Goal: Task Accomplishment & Management: Complete application form

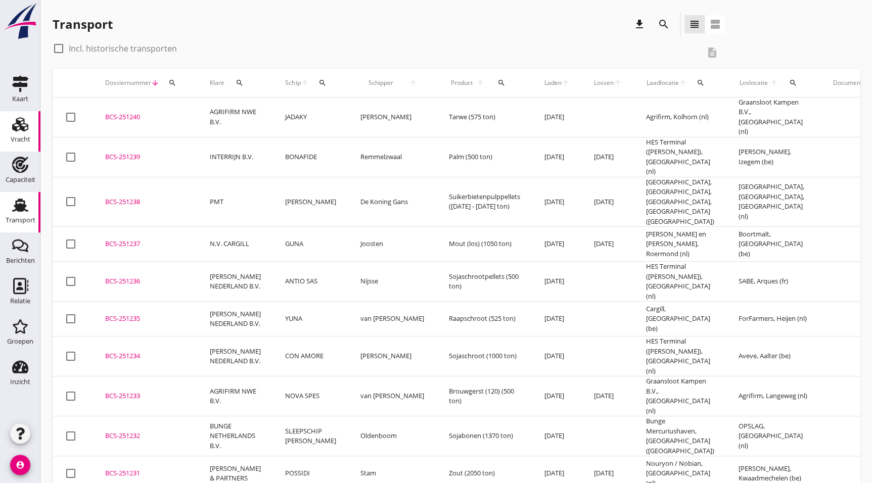
click at [19, 121] on use at bounding box center [20, 124] width 16 height 14
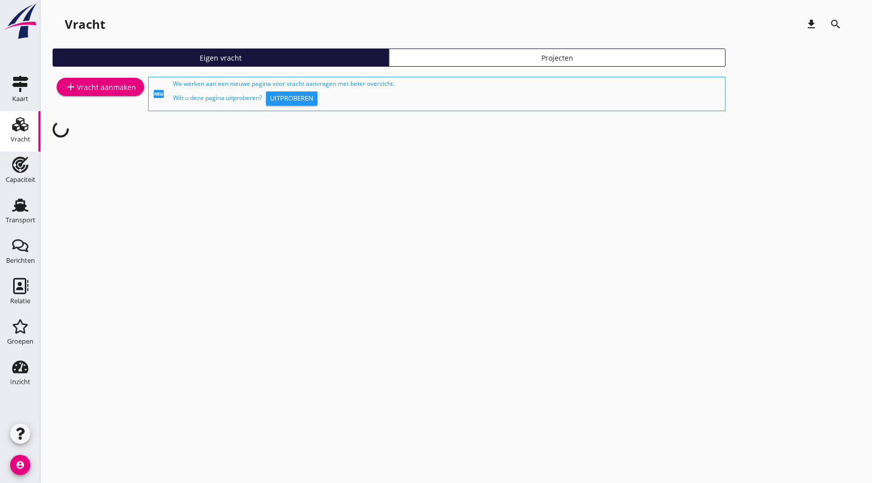
click at [101, 82] on div "add Vracht aanmaken" at bounding box center [100, 87] width 71 height 12
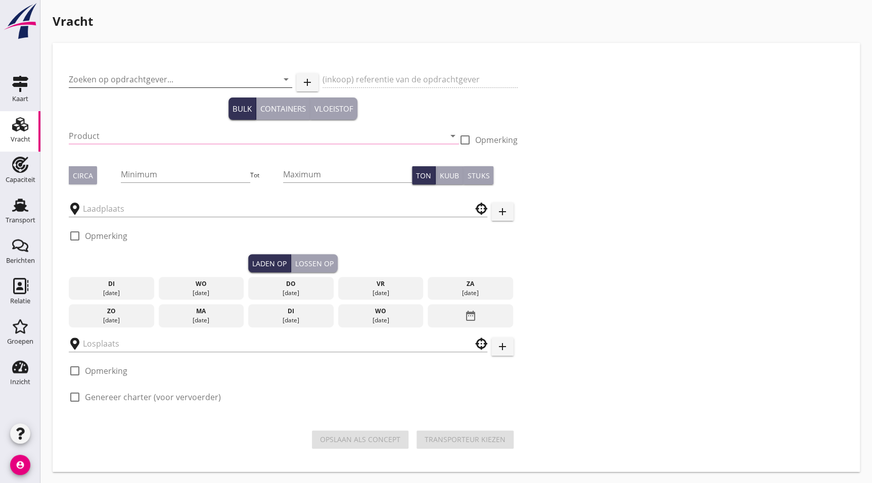
click at [129, 77] on input "Zoeken op opdrachtgever..." at bounding box center [166, 79] width 195 height 16
type input "bunge"
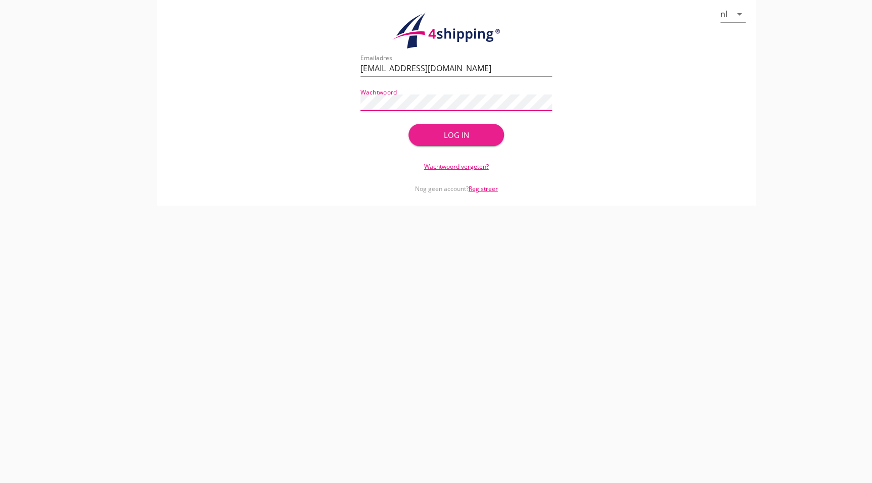
click at [469, 127] on button "Log in" at bounding box center [456, 135] width 96 height 22
click at [100, 187] on div "nl arrow_drop_down check_circle Uw account is succesvol geactiveerd. U kunt nu …" at bounding box center [455, 103] width 831 height 206
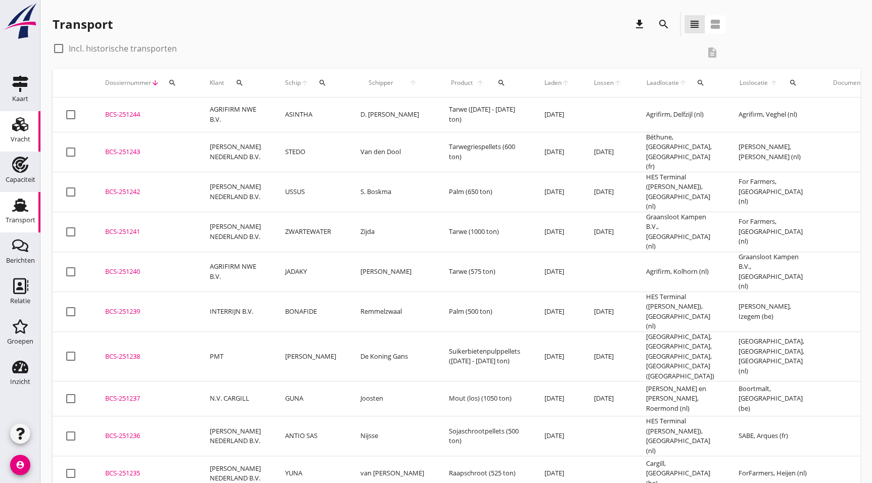
click at [17, 138] on div "Vracht" at bounding box center [21, 139] width 20 height 7
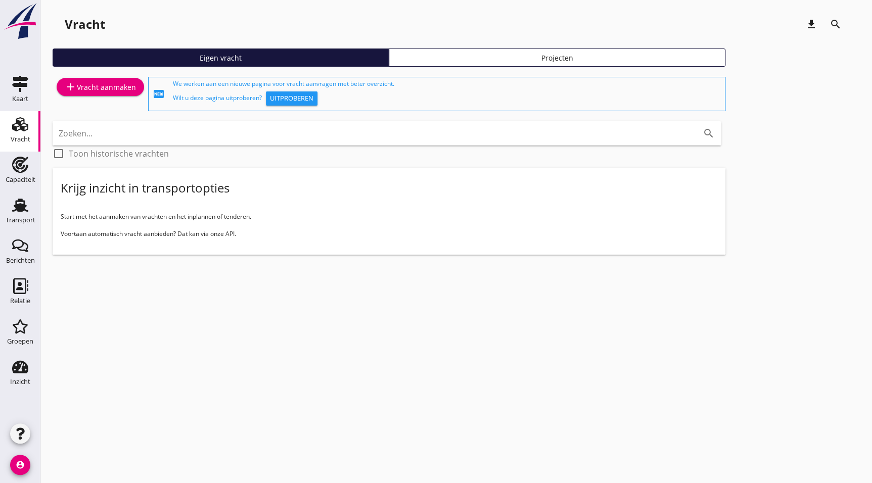
click at [116, 87] on div "add Vracht aanmaken" at bounding box center [100, 87] width 71 height 12
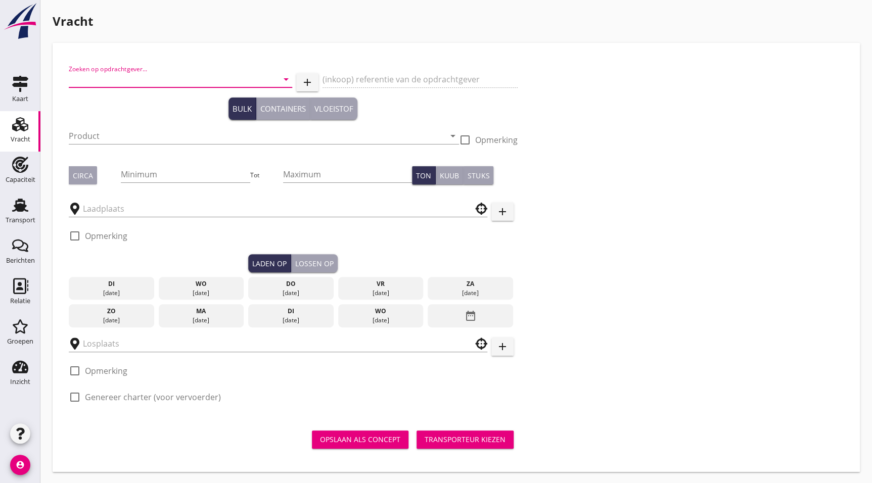
click at [129, 80] on input "Zoeken op opdrachtgever..." at bounding box center [166, 79] width 195 height 16
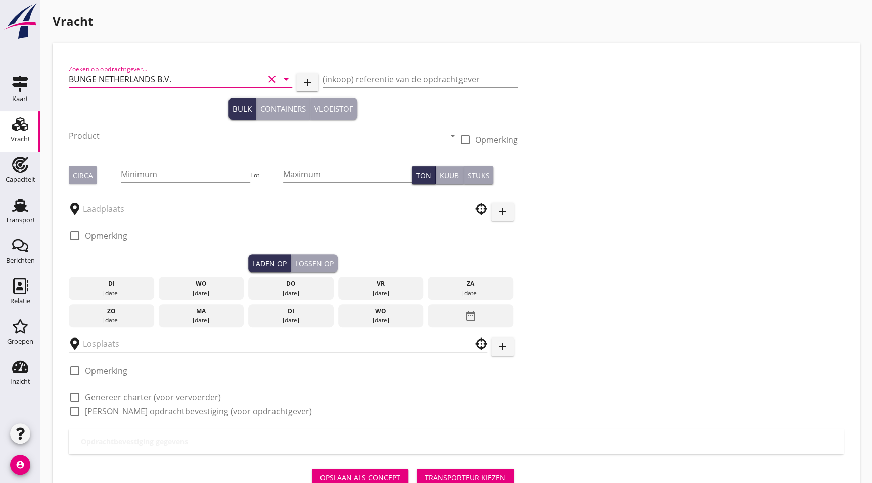
type input "BUNGE NETHERLANDS B.V."
click at [161, 135] on input "Product" at bounding box center [257, 136] width 376 height 16
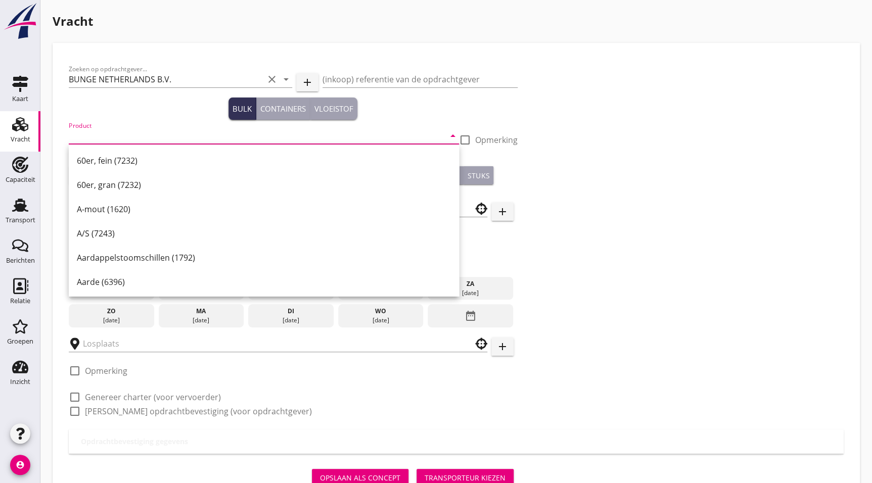
click at [99, 136] on input "Product" at bounding box center [257, 136] width 376 height 16
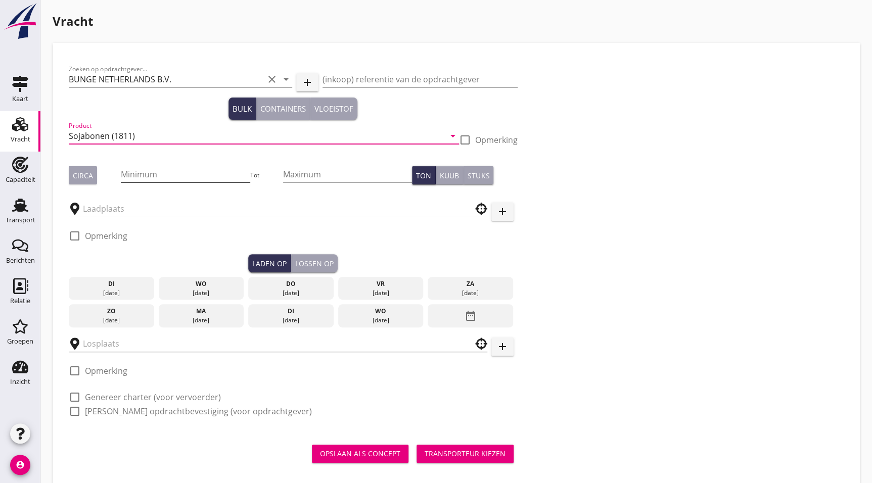
type input "Sojabonen (1811)"
click at [146, 173] on input "Minimum" at bounding box center [185, 174] width 129 height 16
click at [163, 171] on input "Minimum" at bounding box center [185, 174] width 129 height 16
click button "Opslaan als concept" at bounding box center [360, 454] width 97 height 18
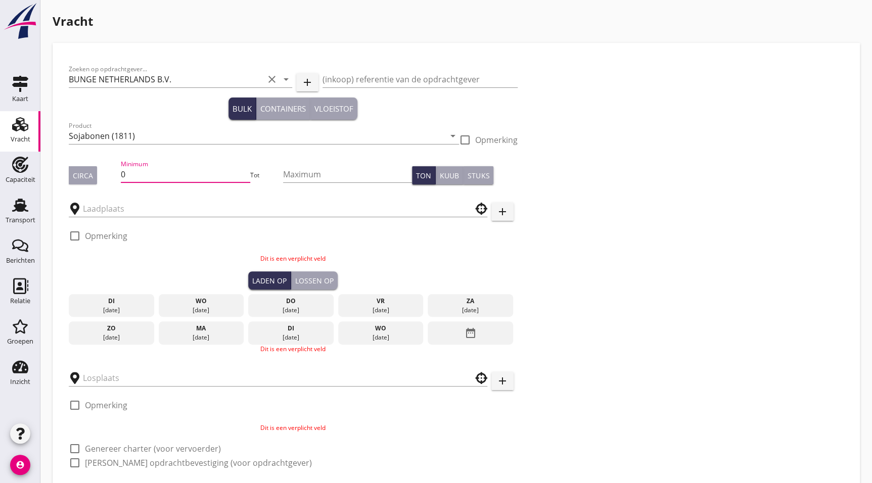
drag, startPoint x: 143, startPoint y: 168, endPoint x: 69, endPoint y: 181, distance: 75.3
click at [78, 176] on div "Circa Minimum 0 Tot Maximum Ton Kuub Stuks" at bounding box center [293, 175] width 449 height 34
type input "0"
click at [138, 176] on input "0" at bounding box center [185, 174] width 129 height 16
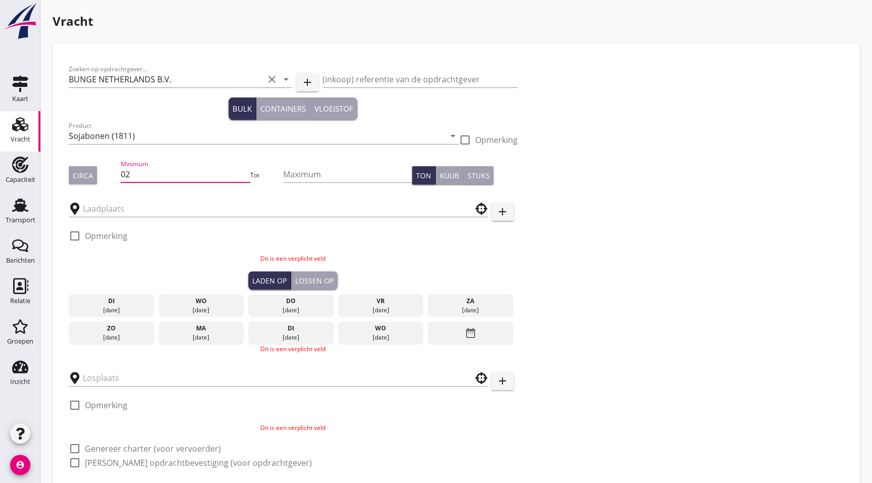
type input "0"
type input "2080"
click at [188, 197] on div at bounding box center [278, 206] width 418 height 22
click at [181, 207] on input "text" at bounding box center [271, 209] width 376 height 16
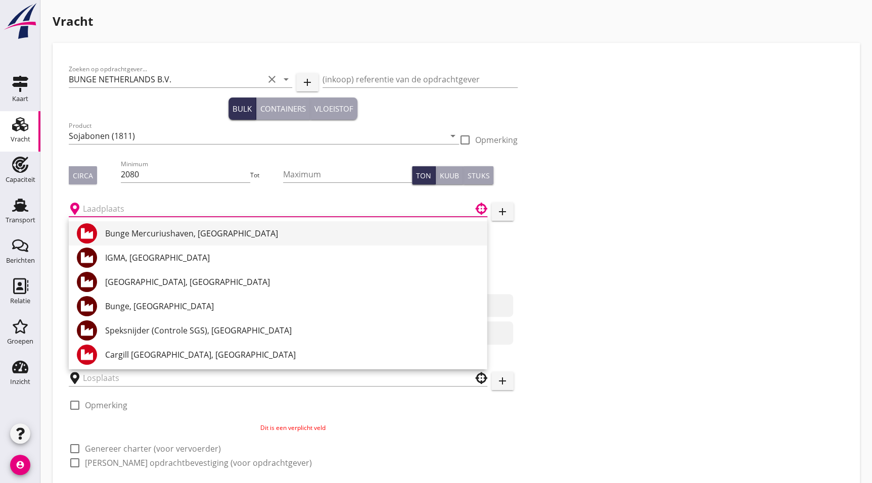
click at [156, 231] on div "Bunge Mercuriushaven, [GEOGRAPHIC_DATA]" at bounding box center [291, 233] width 373 height 12
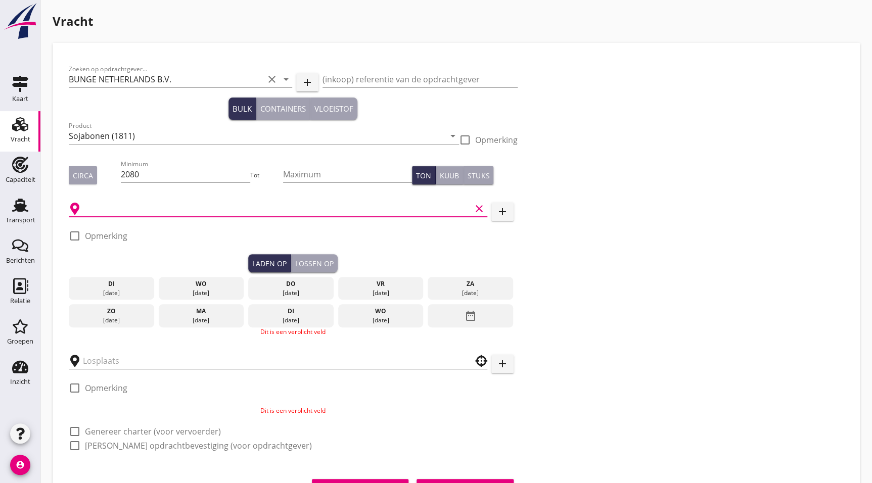
type input "Bunge Mercuriushaven, [GEOGRAPHIC_DATA]"
click at [183, 274] on div "[DATE] [DATE] [DATE] [DATE] [DATE] [DATE] [DATE] [DATE] [DATE] date_range" at bounding box center [293, 299] width 449 height 55
click at [189, 288] on div "wo" at bounding box center [201, 283] width 80 height 9
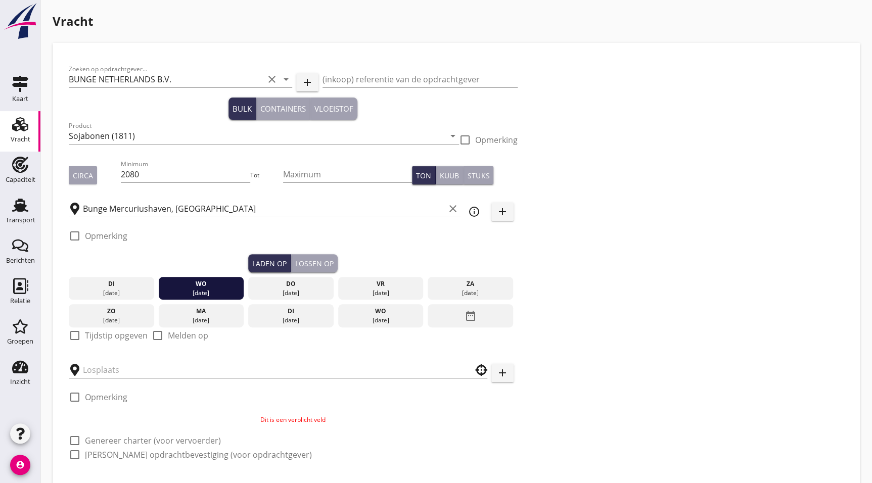
click at [86, 341] on div "check_box_outline_blank Tijdstip opgeven" at bounding box center [108, 335] width 79 height 12
click at [91, 337] on label "Tijdstip opgeven" at bounding box center [116, 335] width 63 height 10
checkbox input "true"
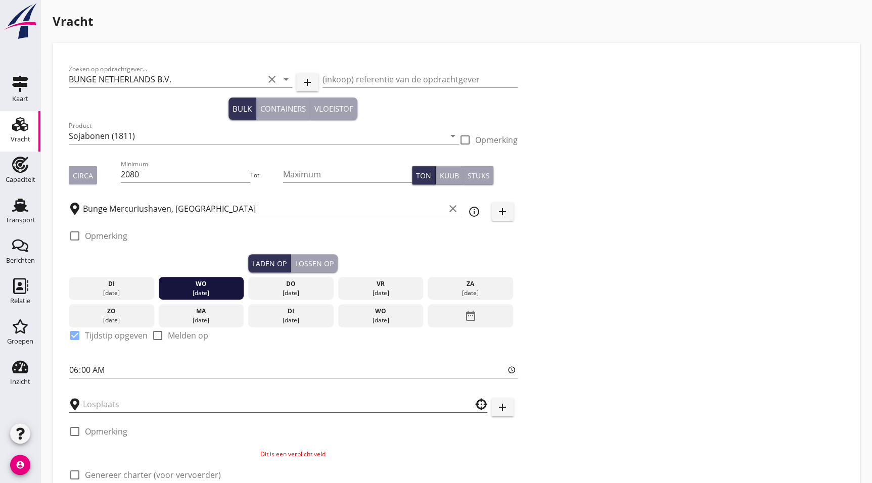
click at [135, 400] on input "text" at bounding box center [271, 404] width 376 height 16
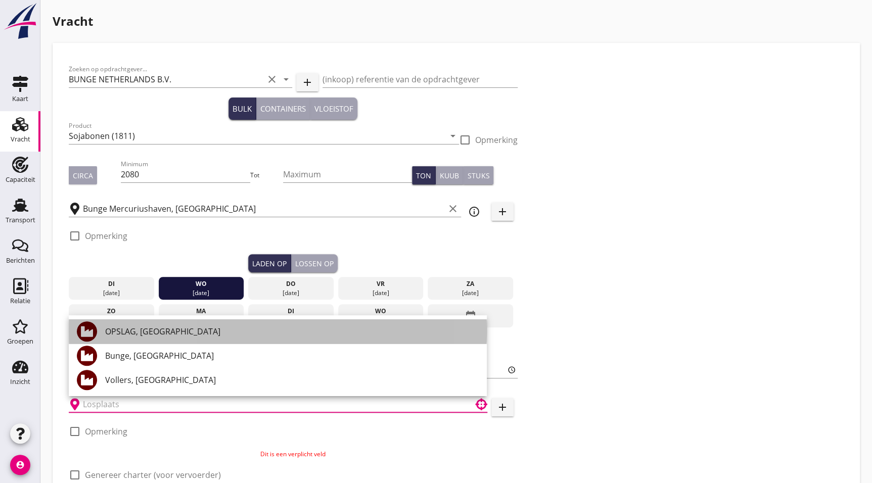
click at [131, 324] on div "OPSLAG, [GEOGRAPHIC_DATA]" at bounding box center [291, 331] width 373 height 24
type input "OPSLAG, [GEOGRAPHIC_DATA]"
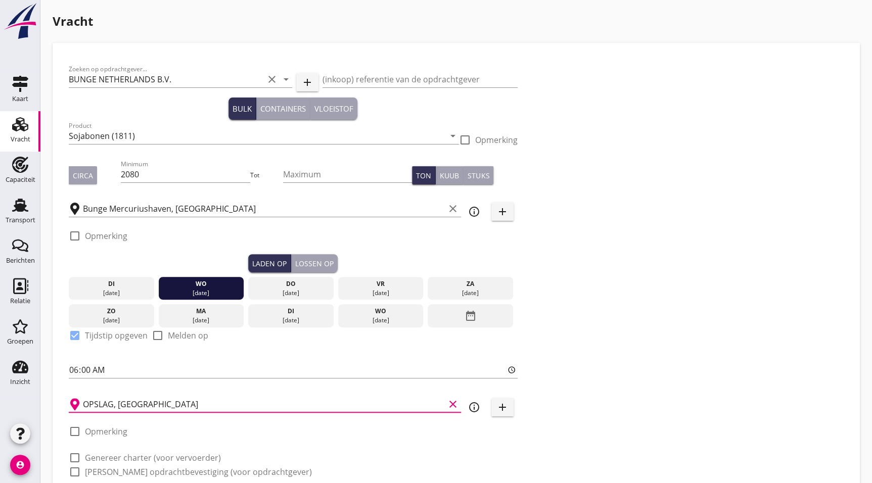
click at [113, 459] on label "Genereer charter (voor vervoerder)" at bounding box center [153, 458] width 136 height 10
checkbox input "true"
click at [106, 472] on label "[PERSON_NAME] opdrachtbevestiging (voor opdrachtgever)" at bounding box center [198, 472] width 227 height 10
checkbox input "true"
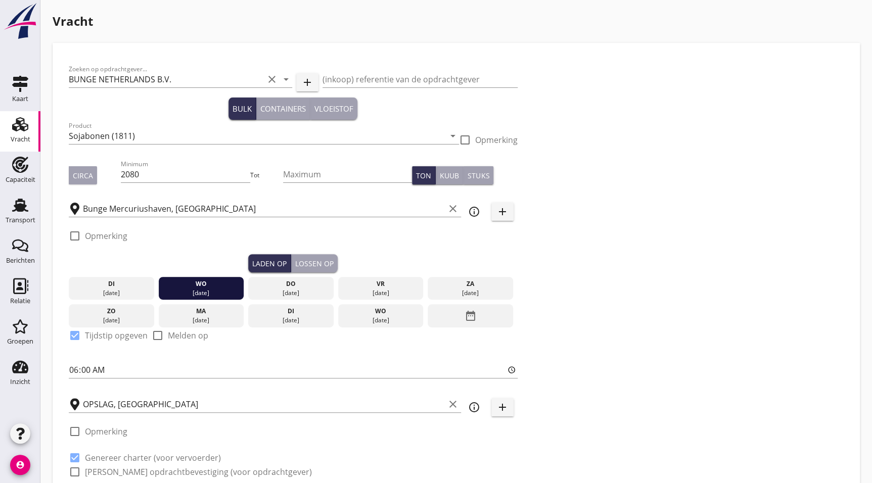
checkbox input "true"
click at [796, 336] on div "Zoeken op opdrachtgever... BUNGE NETHERLANDS B.V. clear arrow_drop_down add (in…" at bounding box center [456, 274] width 783 height 431
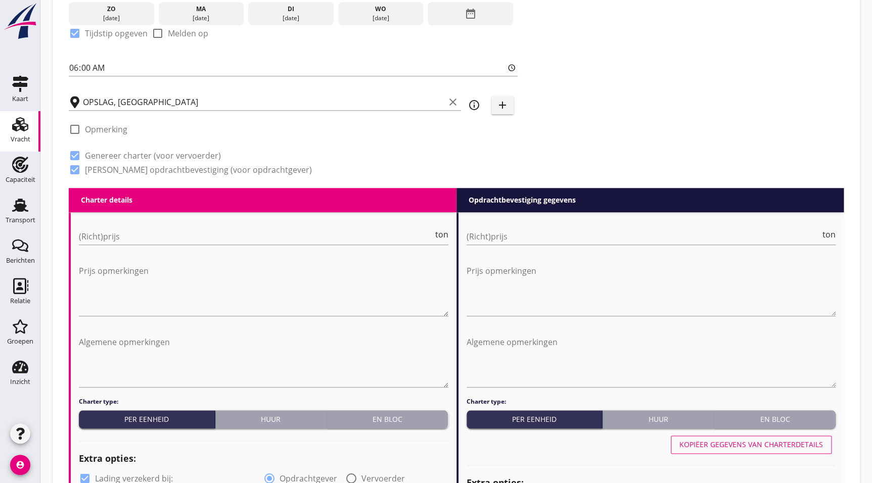
scroll to position [436, 0]
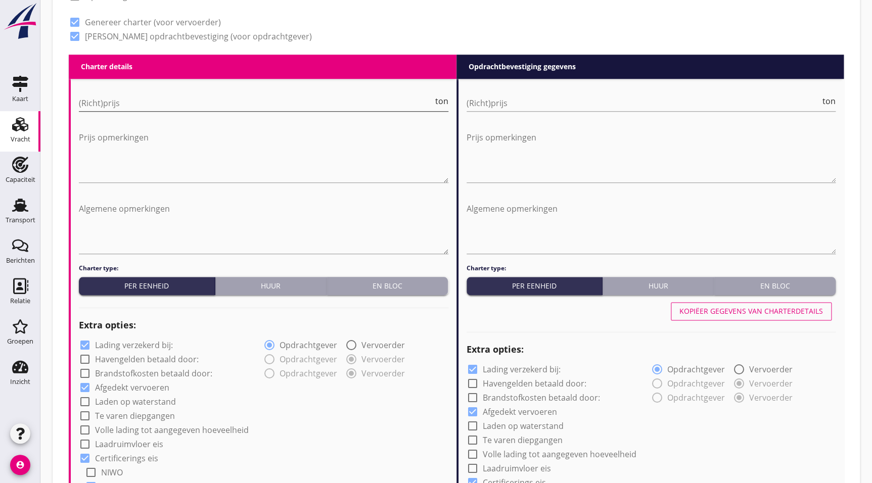
click at [151, 103] on input "(Richt)prijs" at bounding box center [256, 103] width 354 height 16
click at [121, 107] on input "(Richt)prijs" at bounding box center [256, 103] width 354 height 16
type input "0"
type input "0.1"
type input "0.21"
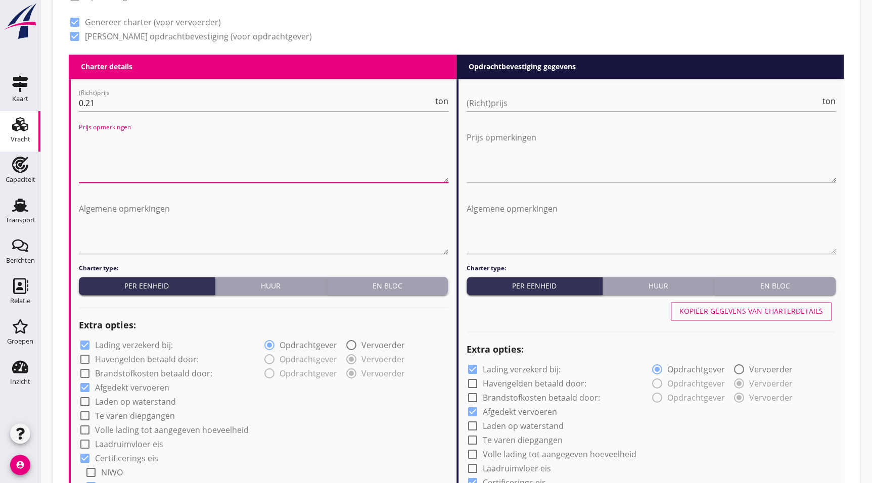
click at [174, 152] on textarea "Prijs opmerkingen" at bounding box center [263, 155] width 369 height 53
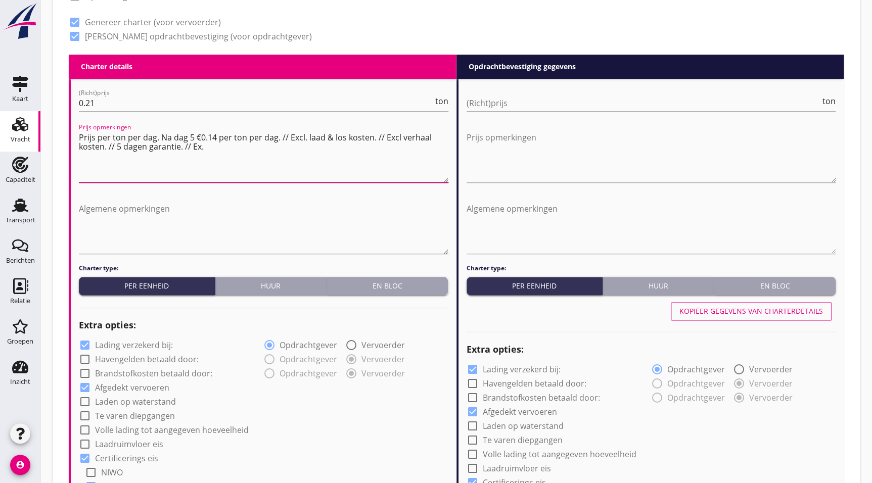
click at [217, 149] on textarea "Prijs per ton per dag. Na dag 5 €0.14 per ton per dag. // Excl. laad & los kost…" at bounding box center [263, 155] width 369 height 53
type textarea "Prijs per ton per dag. Na dag 5 €0.14 per ton per dag. // Excl. laad & los kost…"
click at [447, 197] on div "Algemene opmerkingen" at bounding box center [263, 229] width 369 height 69
drag, startPoint x: 417, startPoint y: 154, endPoint x: 0, endPoint y: 88, distance: 422.5
click at [0, 87] on html "a b c d 60er, fein (7232) 60er, gran (7232) A-mout (1620) A/S (7243) Aardappels…" at bounding box center [436, 405] width 872 height 1682
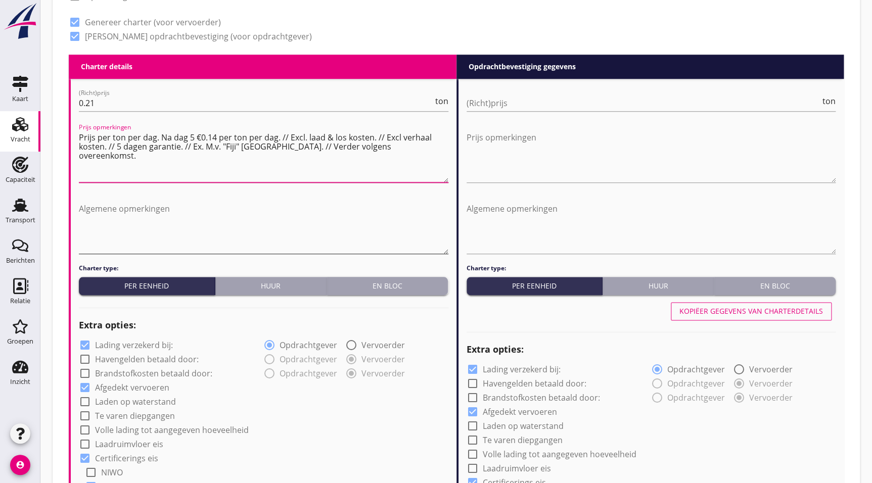
click at [143, 218] on textarea "Algemene opmerkingen" at bounding box center [263, 227] width 369 height 53
paste textarea "Prijs per ton per dag. Na dag 5 €0.14 per ton per dag. // Excl. laad & los kost…"
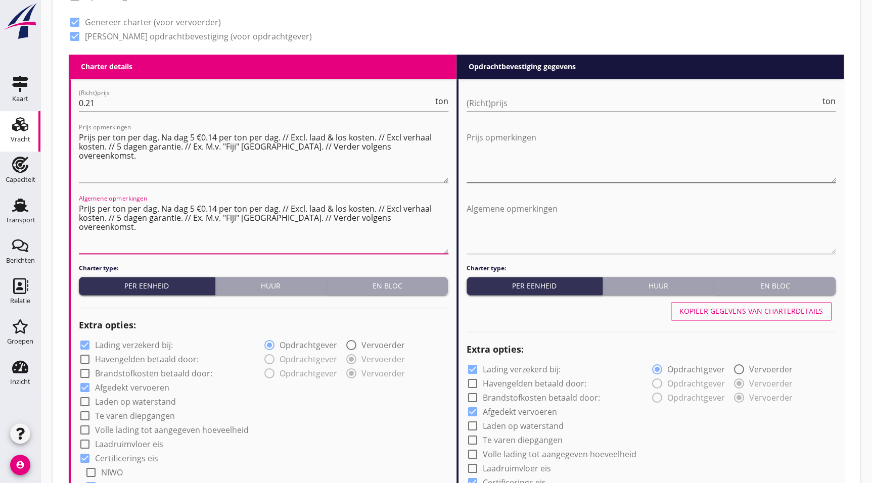
type textarea "Prijs per ton per dag. Na dag 5 €0.14 per ton per dag. // Excl. laad & los kost…"
click at [519, 142] on textarea "Prijs opmerkingen" at bounding box center [650, 155] width 369 height 53
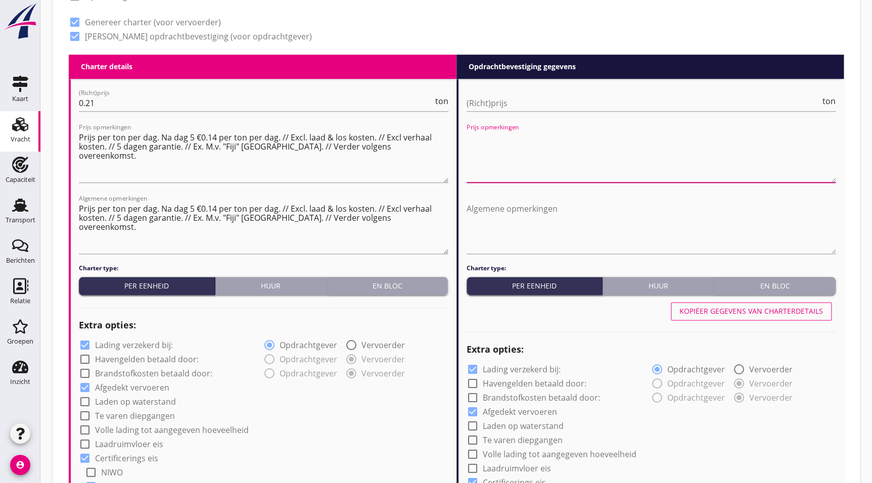
paste textarea "Prijs per ton per dag. Na dag 5 €0.14 per ton per dag. // Excl. laad & los kost…"
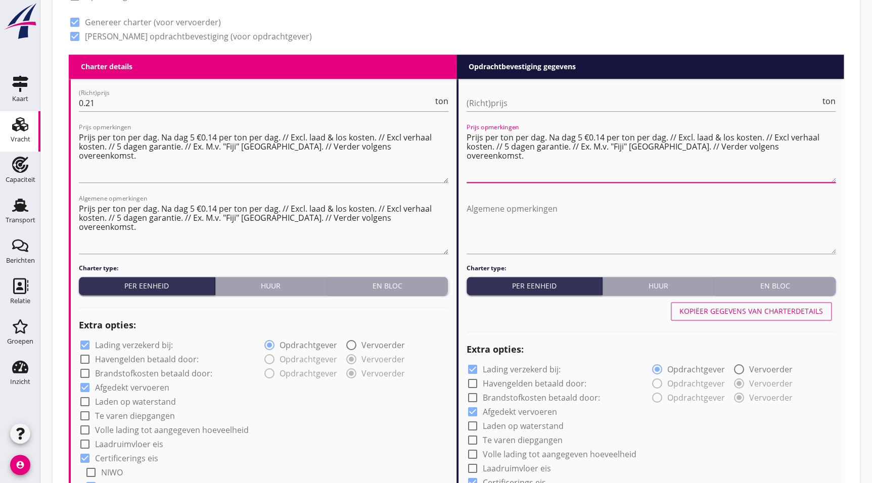
click at [601, 133] on textarea "Prijs per ton per dag. Na dag 5 €0.14 per ton per dag. // Excl. laad & los kost…" at bounding box center [650, 155] width 369 height 53
type textarea "Prijs per ton per dag. Na dag 5 €0.16 per ton per dag. // Excl. laad & los kost…"
click at [547, 100] on input "(Richt)prijs" at bounding box center [643, 103] width 354 height 16
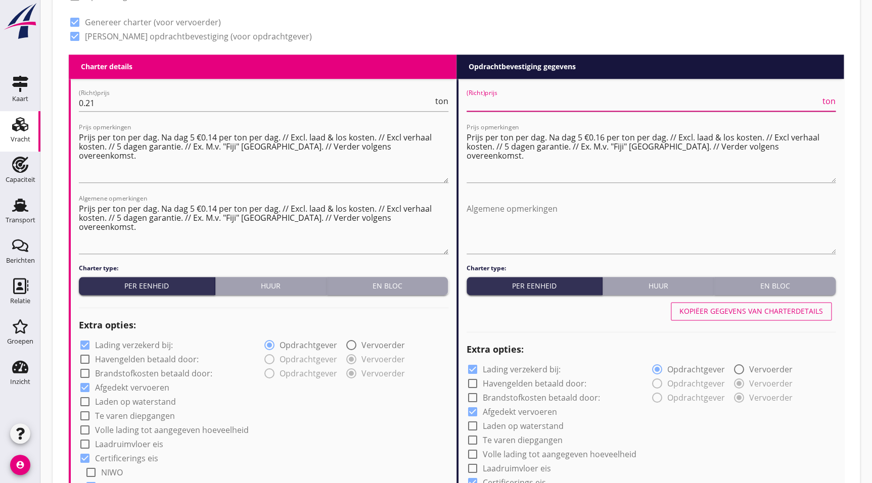
type input "0"
type input "0.23"
click at [657, 168] on textarea "Prijs per ton per dag. Na dag 5 €0.16 per ton per dag. // Excl. laad & los kost…" at bounding box center [650, 155] width 369 height 53
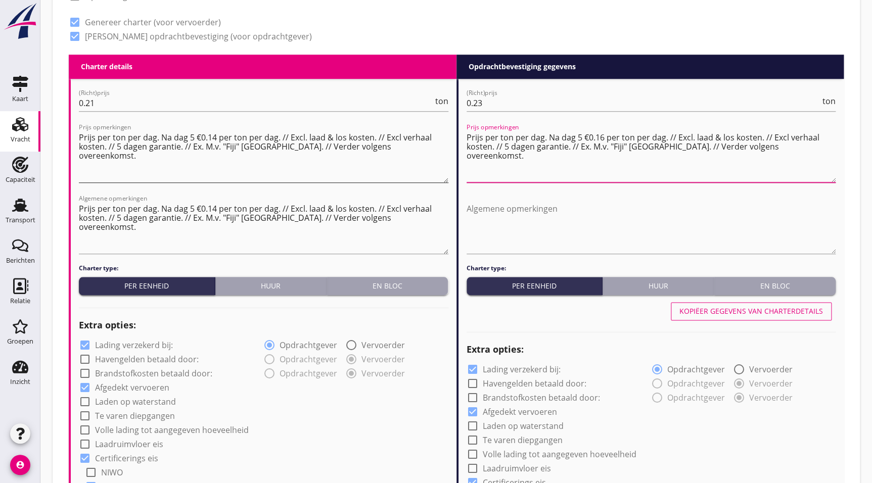
drag, startPoint x: 810, startPoint y: 145, endPoint x: 394, endPoint y: 136, distance: 416.4
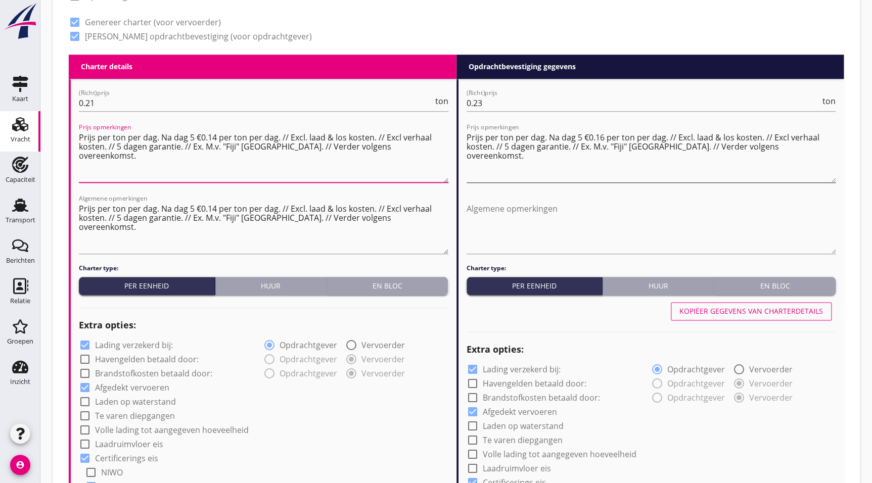
click at [617, 149] on textarea "Prijs per ton per dag. Na dag 5 €0.16 per ton per dag. // Excl. laad & los kost…" at bounding box center [650, 155] width 369 height 53
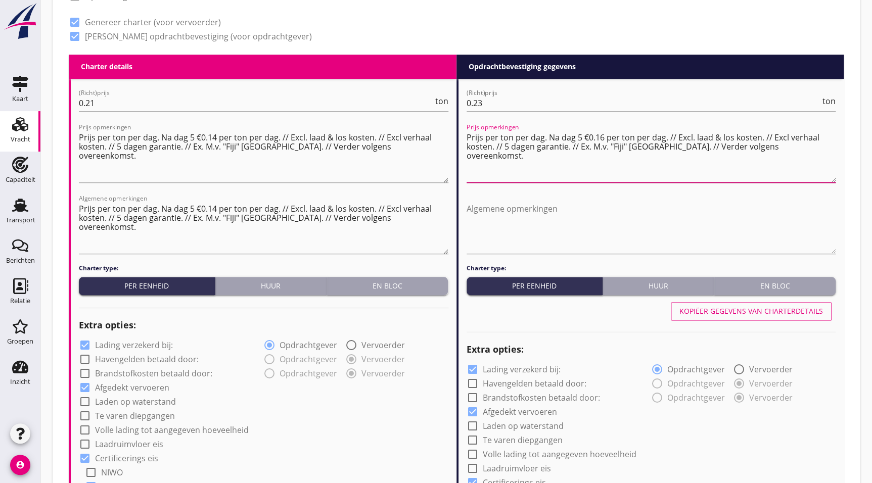
drag, startPoint x: 467, startPoint y: 136, endPoint x: 808, endPoint y: 141, distance: 341.1
click at [808, 141] on textarea "Prijs per ton per dag. Na dag 5 €0.16 per ton per dag. // Excl. laad & los kost…" at bounding box center [650, 155] width 369 height 53
click at [624, 196] on div "Algemene opmerkingen" at bounding box center [650, 229] width 369 height 69
click at [611, 226] on textarea "Algemene opmerkingen" at bounding box center [650, 227] width 369 height 53
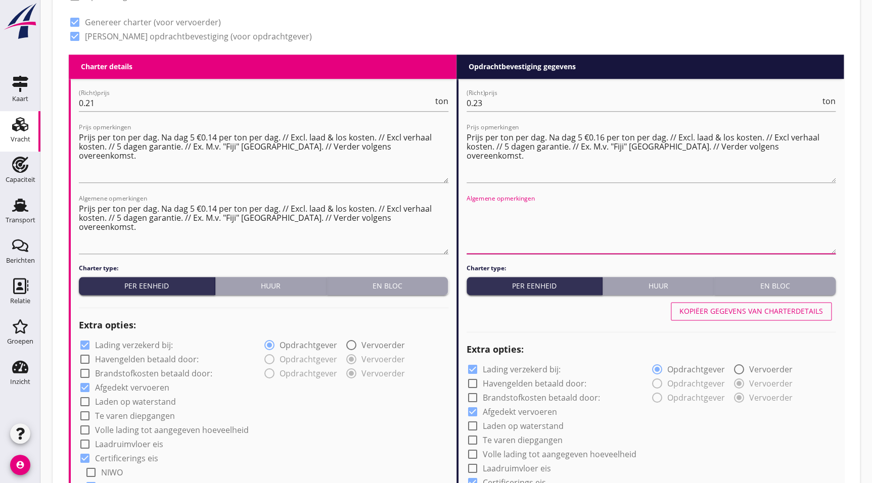
paste textarea "Prijs per ton per dag. Na dag 5 €0.16 per ton per dag. // Excl. laad & los kost…"
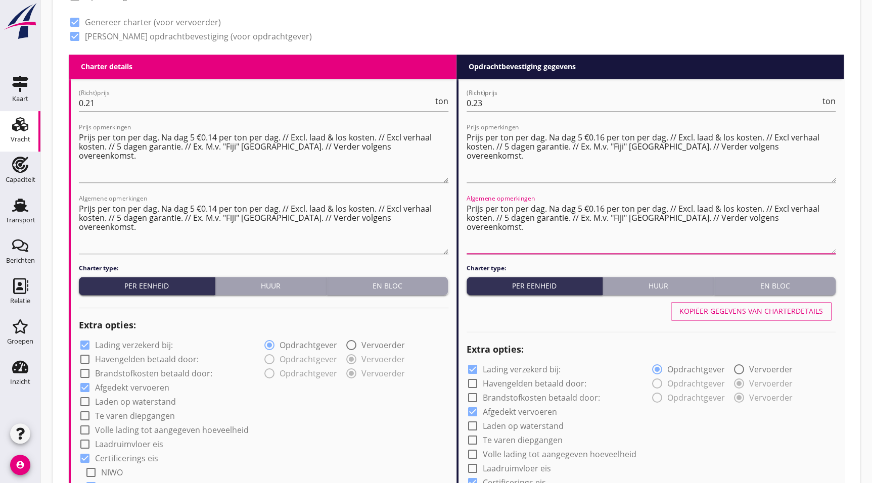
click at [710, 230] on textarea "Prijs per ton per dag. Na dag 5 €0.16 per ton per dag. // Excl. laad & los kost…" at bounding box center [650, 227] width 369 height 53
type textarea "Prijs per ton per dag. Na dag 5 €0.16 per ton per dag. // Excl. laad & los kost…"
click at [659, 278] on button "Huur" at bounding box center [658, 286] width 112 height 18
radio input "true"
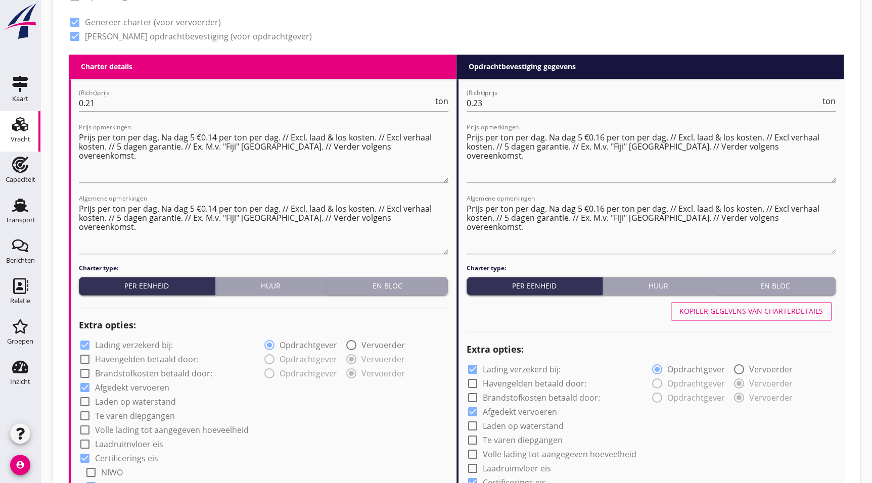
radio input "false"
radio input "true"
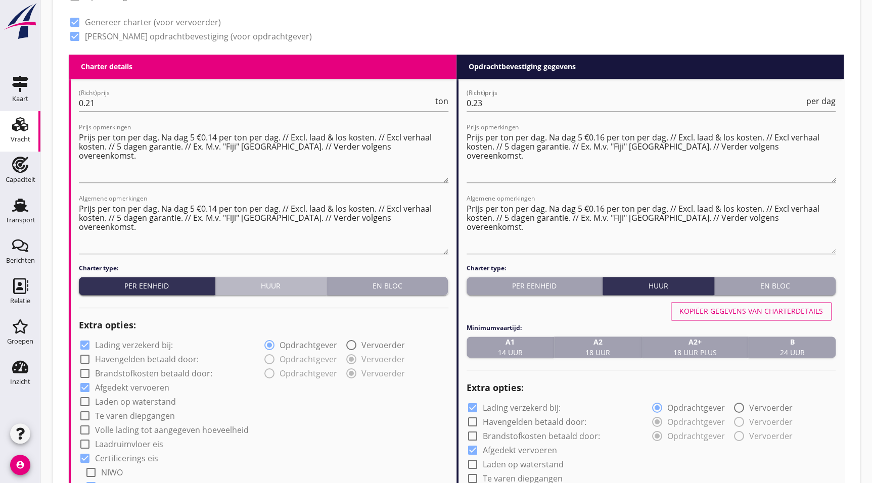
click at [288, 284] on div "Huur" at bounding box center [270, 285] width 103 height 11
radio input "true"
radio input "false"
radio input "true"
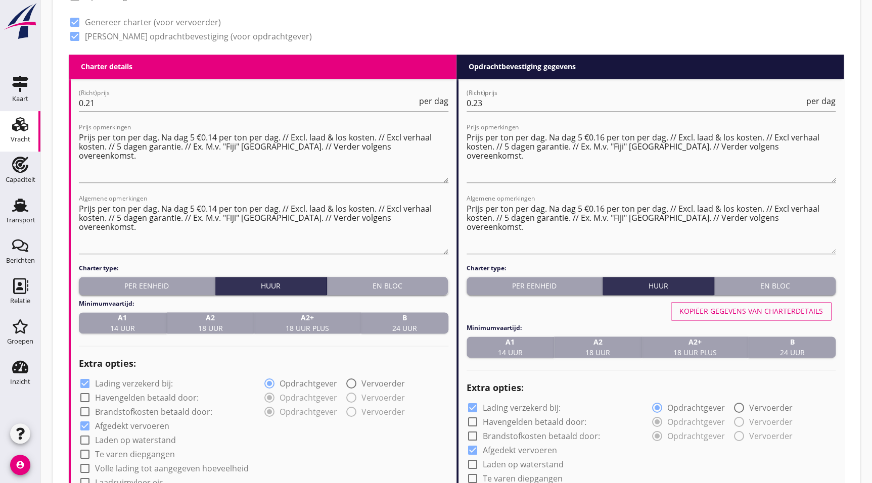
click at [406, 312] on strong "B" at bounding box center [404, 317] width 25 height 11
click at [819, 343] on div "B 24 uur" at bounding box center [791, 347] width 79 height 21
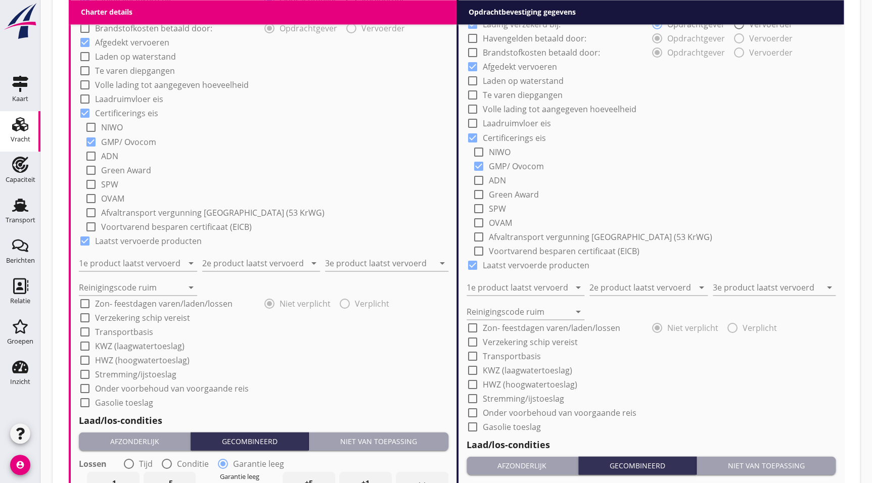
scroll to position [805, 0]
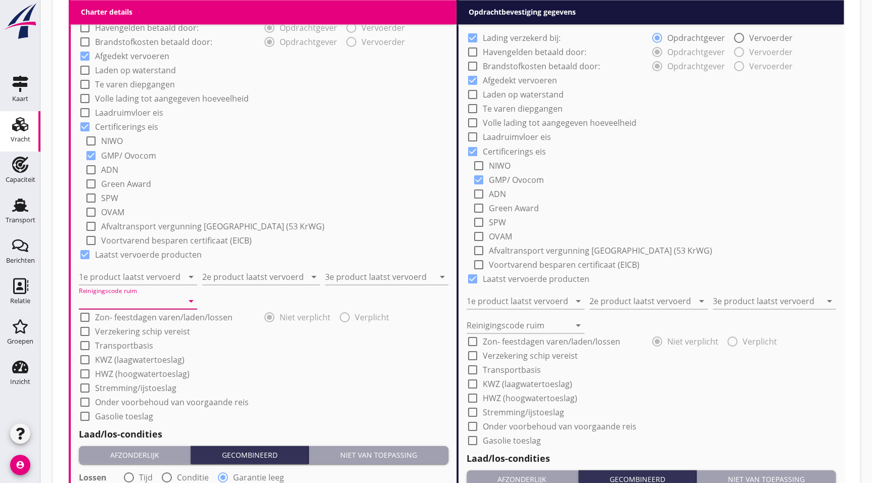
click at [157, 299] on input "Reinigingscode ruim" at bounding box center [131, 301] width 104 height 16
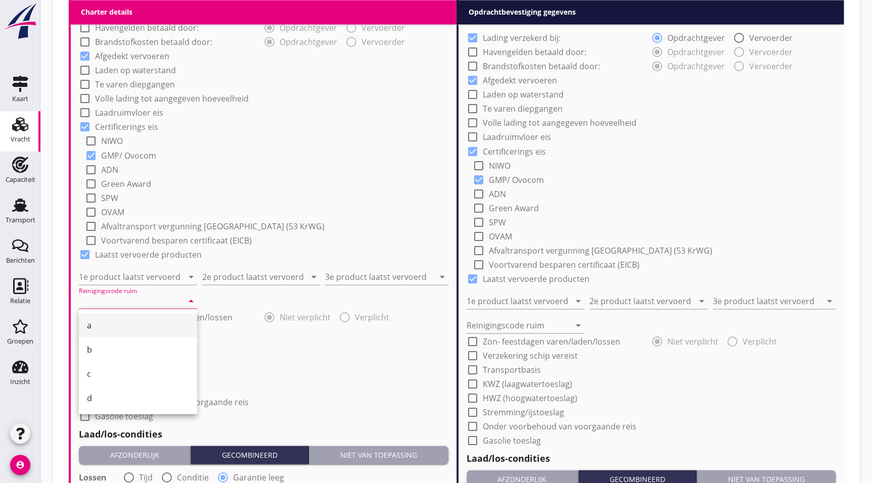
click at [113, 321] on div "a" at bounding box center [138, 325] width 102 height 12
type input "a"
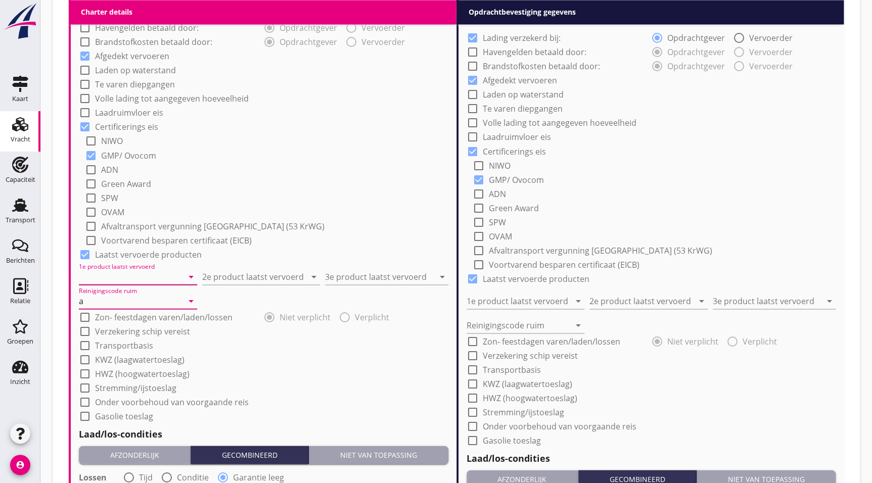
click at [113, 269] on input "1e product laatst vervoerd" at bounding box center [131, 276] width 104 height 16
type input "Sojahulpellets (1720)"
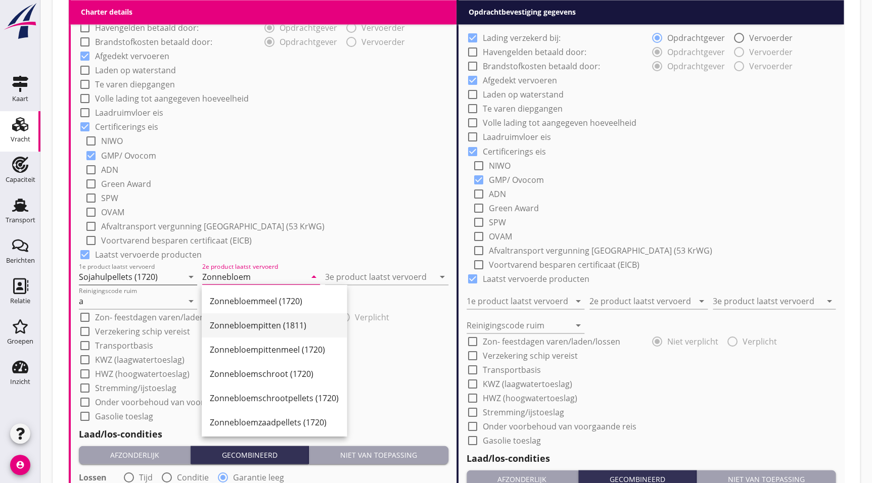
scroll to position [2, 0]
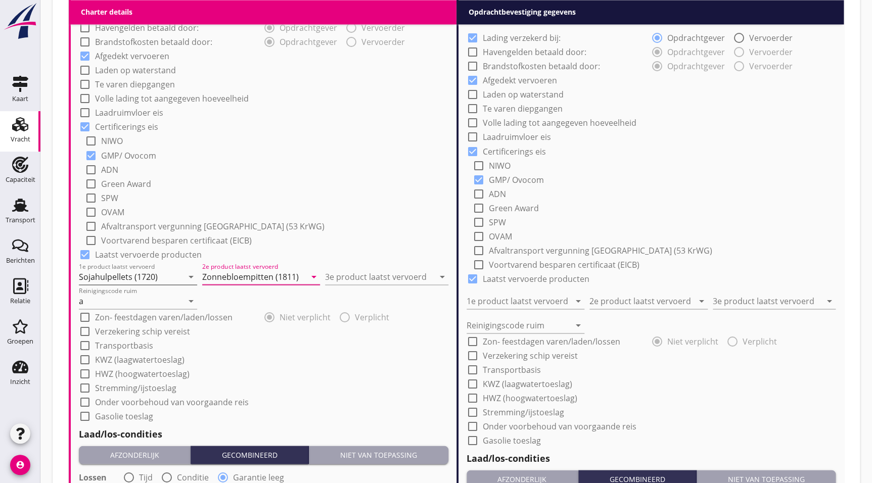
type input "Zonnebloempitten (1811)"
click at [376, 272] on input "3e product laatst vervoerd" at bounding box center [379, 276] width 109 height 16
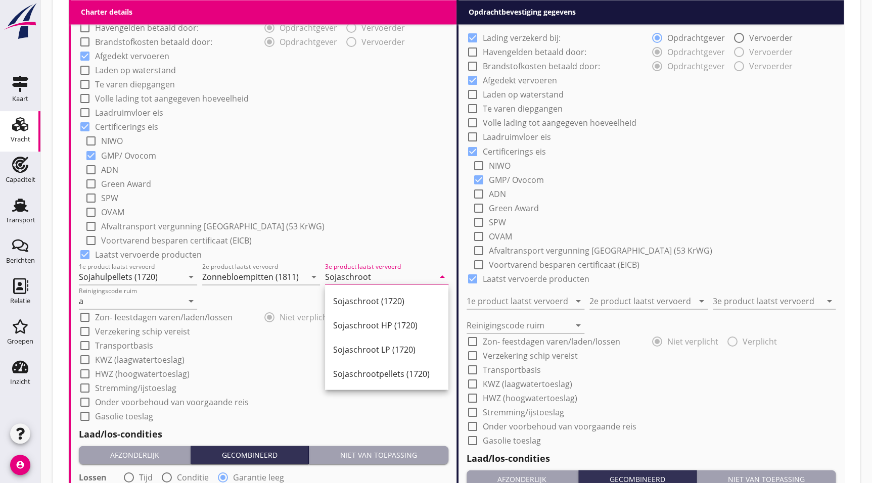
click at [392, 297] on div "Sojaschroot (1720)" at bounding box center [386, 301] width 107 height 12
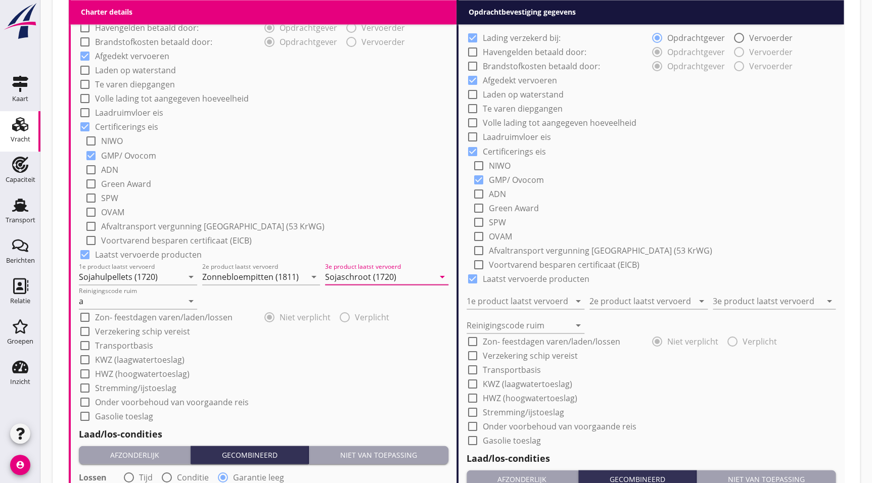
type input "Sojaschroot (1720)"
drag, startPoint x: 419, startPoint y: 211, endPoint x: 414, endPoint y: 111, distance: 100.7
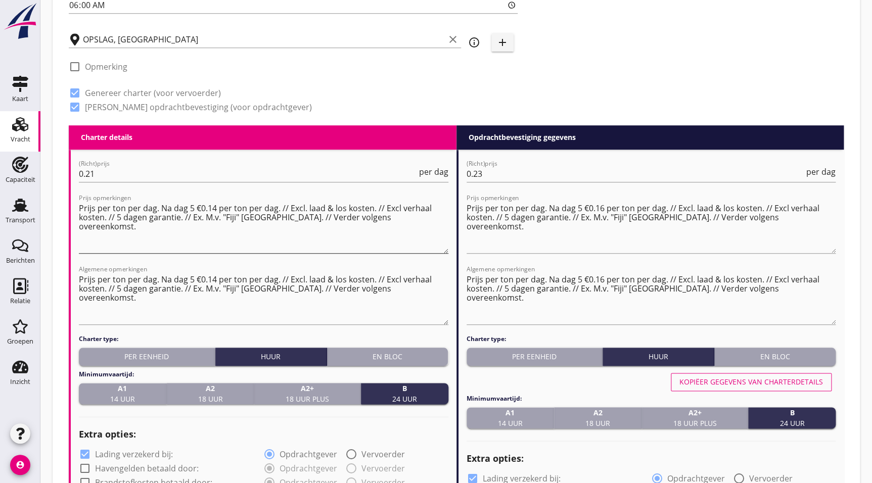
scroll to position [379, 0]
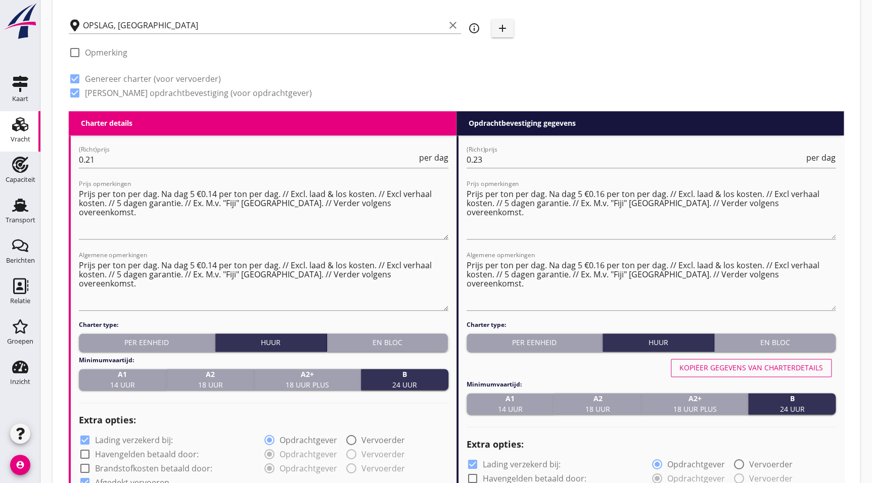
click at [812, 363] on div "Kopiëer gegevens van charterdetails" at bounding box center [750, 367] width 143 height 11
type input "Sojahulpellets (1720)"
type input "Zonnebloempitten (1811)"
type input "Sojaschroot (1720)"
type input "a"
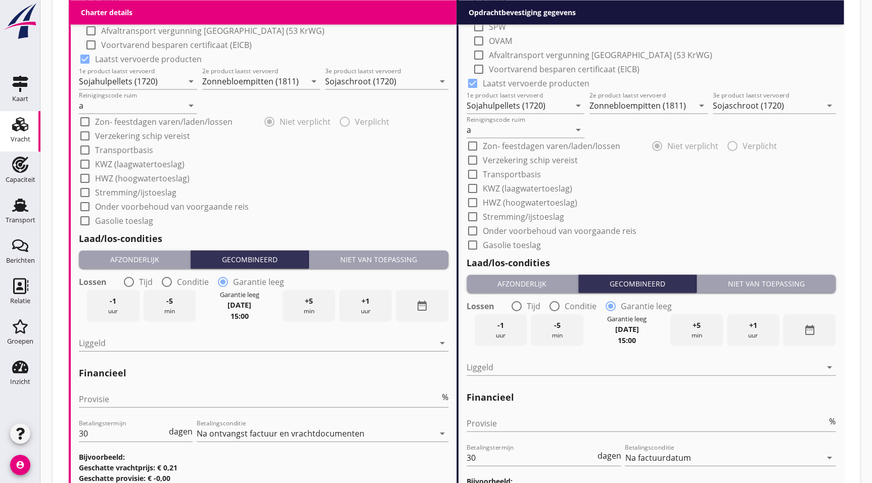
scroll to position [990, 0]
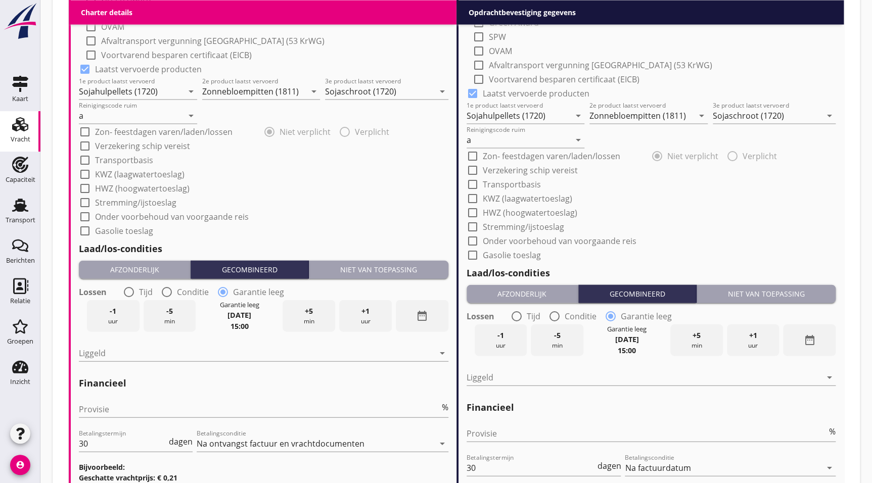
click at [393, 257] on div "Laad/los-condities Afzonderlijk Gecombineerd Niet van toepassing Lossen radio_b…" at bounding box center [263, 304] width 369 height 134
click at [410, 264] on div "Niet van toepassing" at bounding box center [378, 269] width 131 height 11
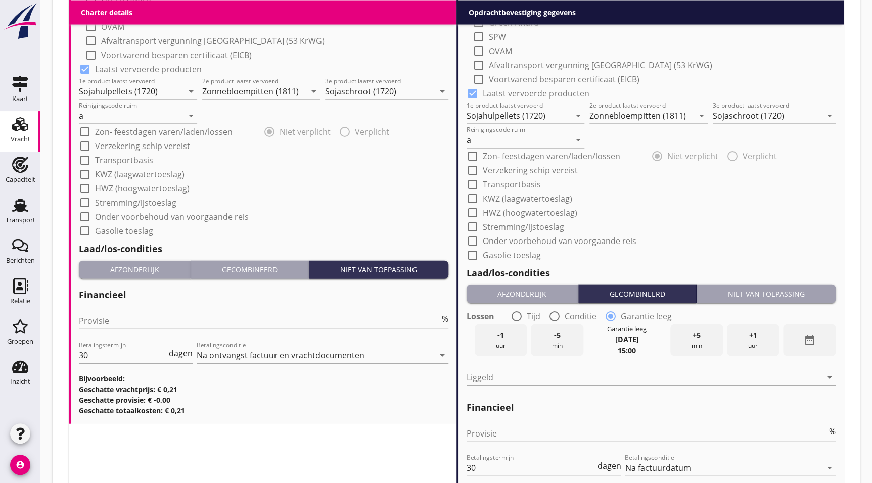
click at [770, 289] on div "Niet van toepassing" at bounding box center [765, 294] width 131 height 11
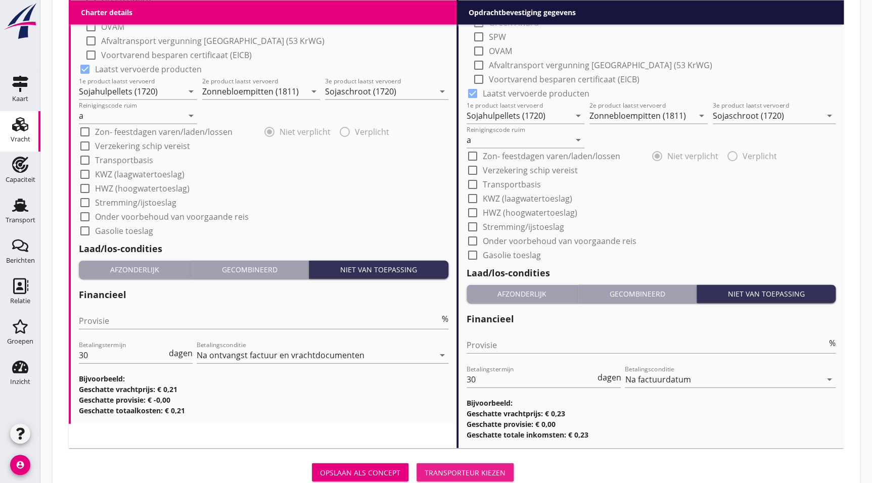
click at [475, 467] on div "Transporteur kiezen" at bounding box center [464, 472] width 81 height 11
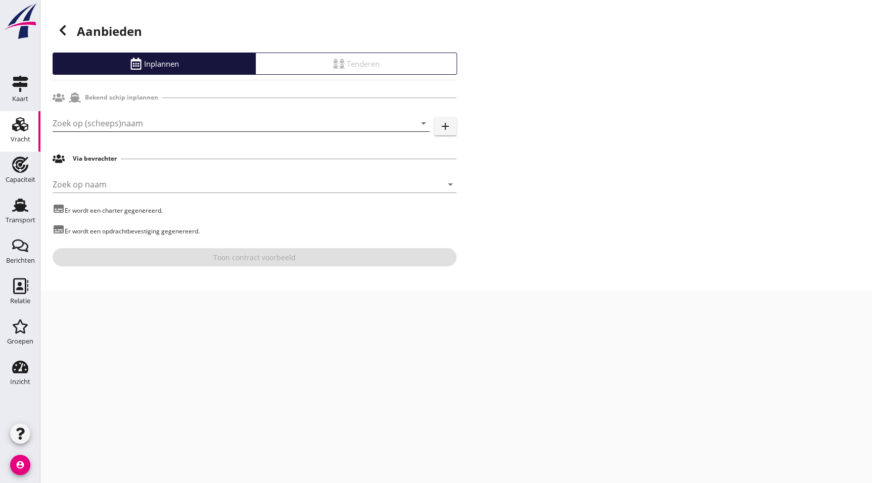
click at [152, 121] on input "Zoek op (scheeps)naam" at bounding box center [227, 123] width 349 height 16
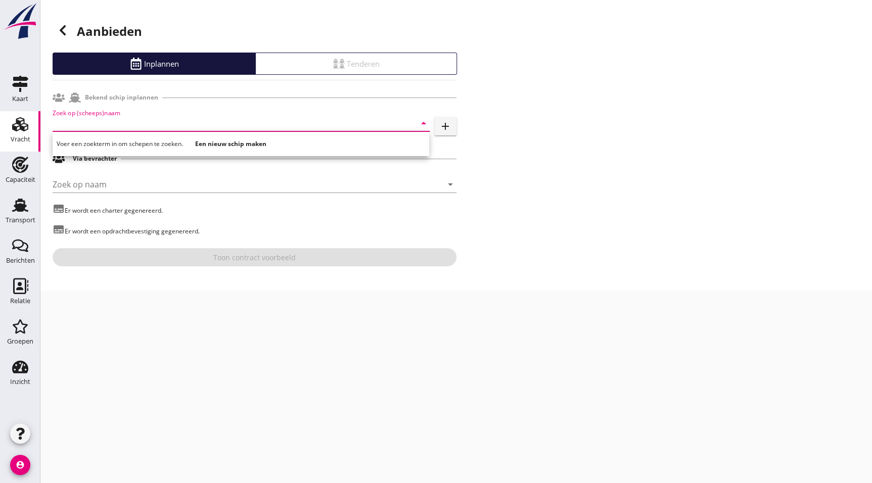
click at [129, 117] on input "Zoek op (scheeps)naam" at bounding box center [227, 123] width 349 height 16
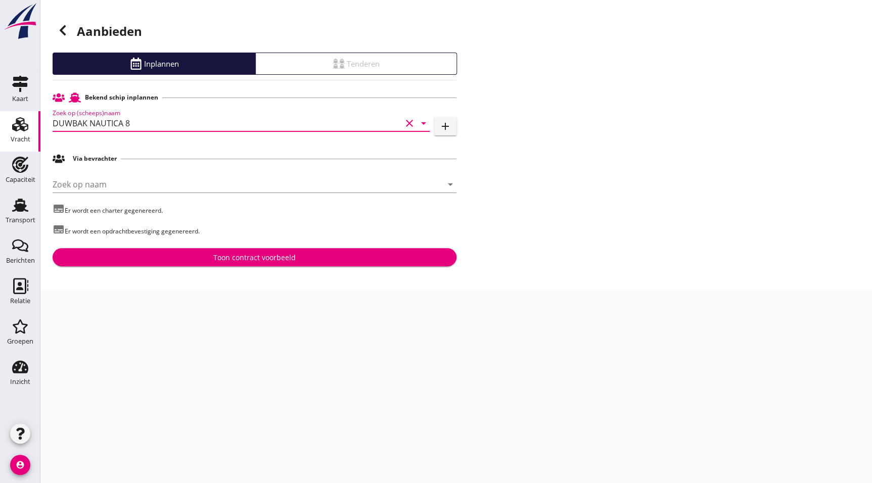
type input "DUWBAK NAUTICA 8"
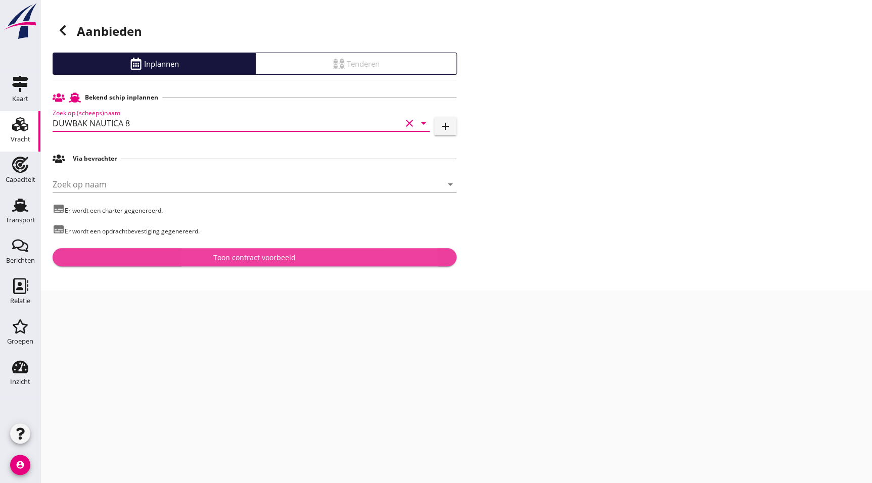
click at [240, 262] on div "Toon contract voorbeeld" at bounding box center [254, 257] width 82 height 11
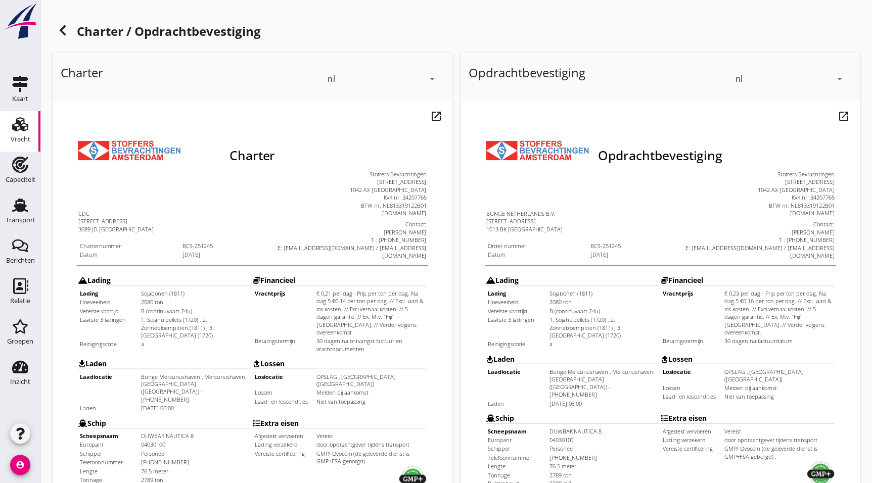
drag, startPoint x: 323, startPoint y: 290, endPoint x: 337, endPoint y: 364, distance: 75.5
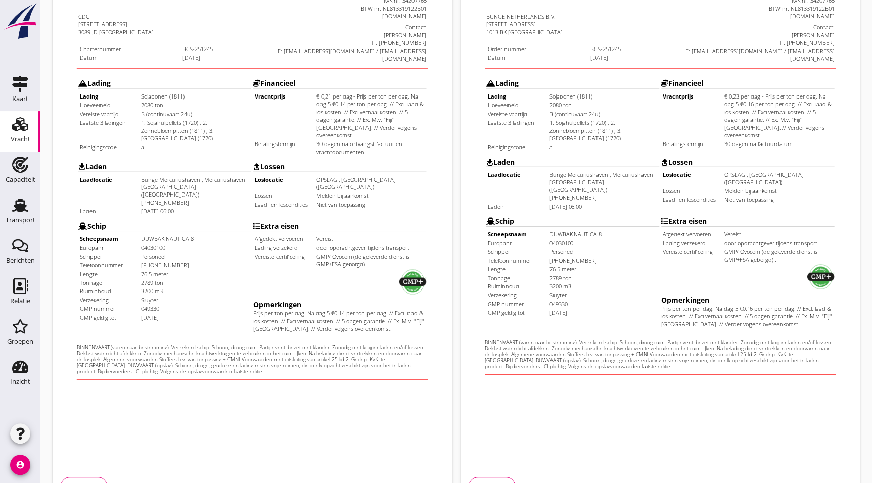
scroll to position [262, 0]
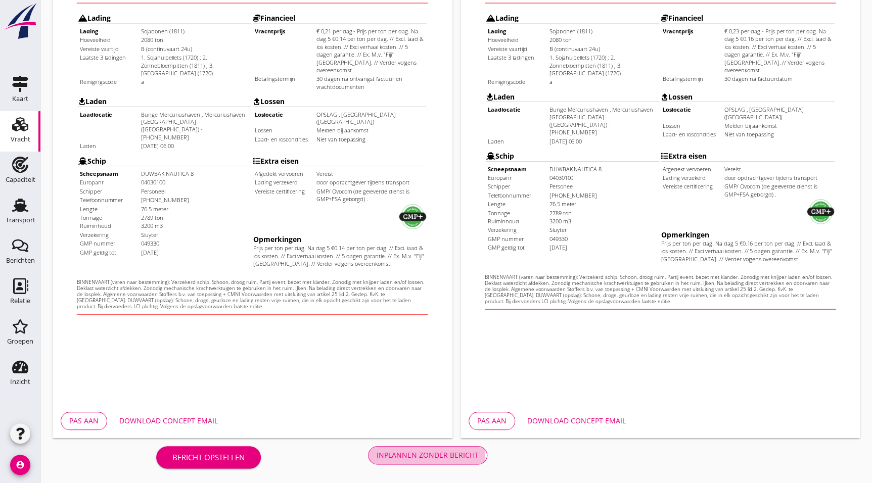
click at [433, 451] on div "Inplannen zonder bericht" at bounding box center [427, 455] width 102 height 11
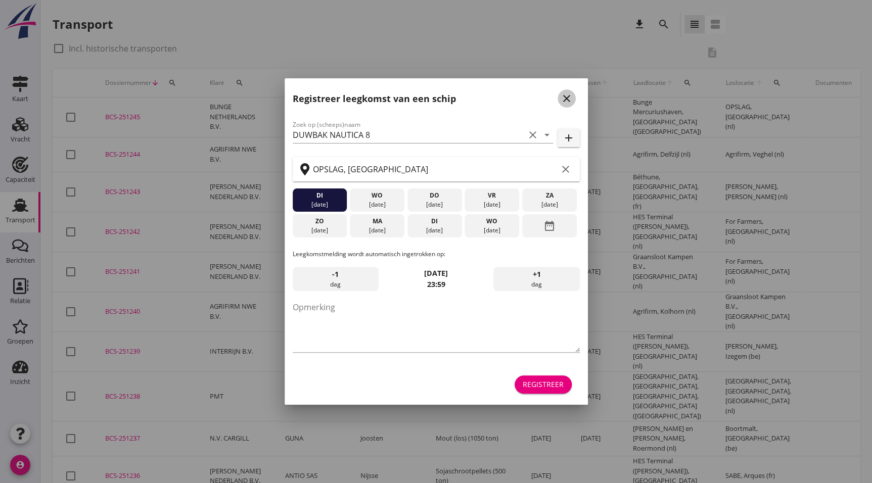
click at [566, 99] on icon "close" at bounding box center [566, 98] width 12 height 12
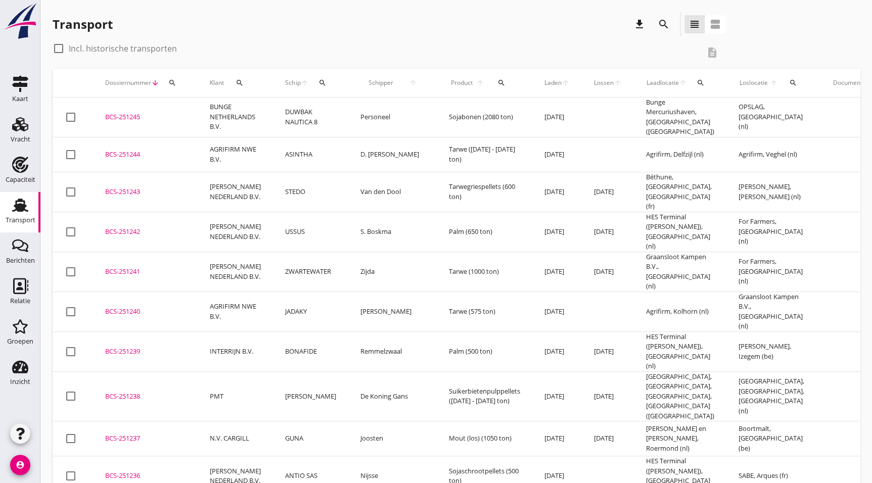
click at [139, 118] on td "BCS-251245 upload_file Drop hier uw bestand om het aan het dossier toe te voegen" at bounding box center [145, 118] width 105 height 40
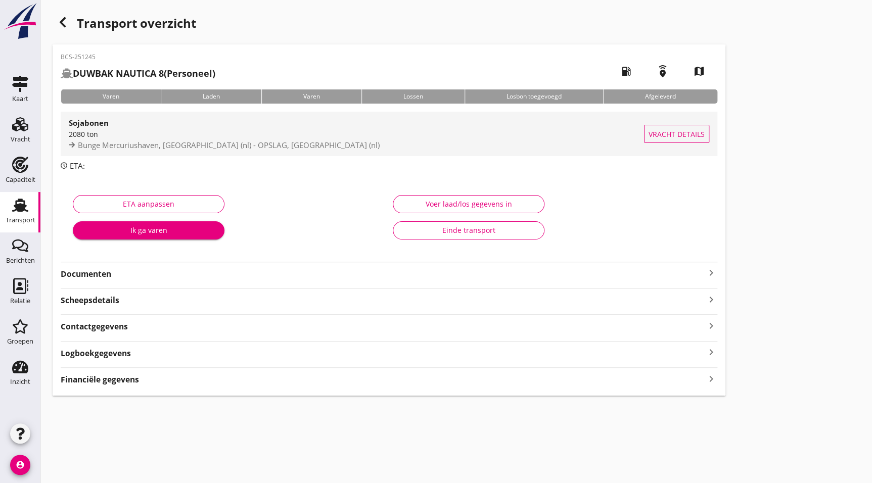
click at [120, 142] on span "Bunge Mercuriushaven, [GEOGRAPHIC_DATA] (nl) - OPSLAG, [GEOGRAPHIC_DATA] (nl)" at bounding box center [229, 145] width 302 height 10
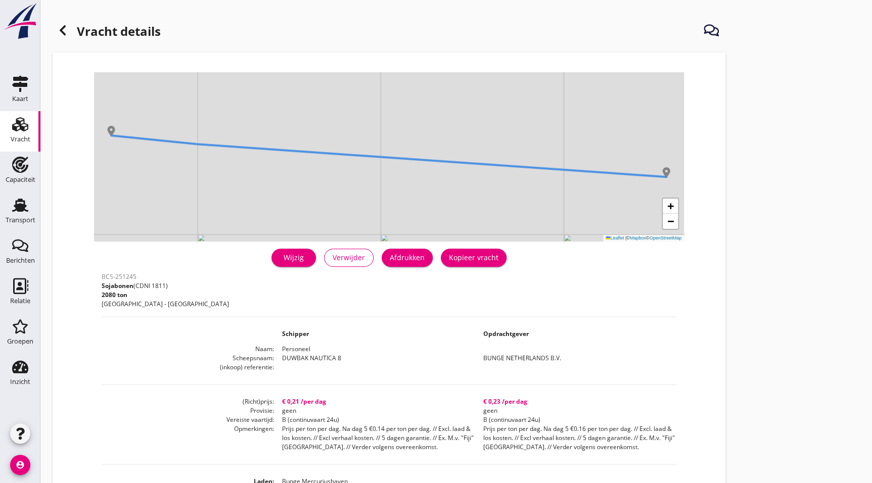
click at [421, 255] on div "Afdrukken" at bounding box center [407, 257] width 35 height 11
click at [416, 263] on button "Afdrukken" at bounding box center [406, 258] width 51 height 18
click at [60, 13] on header "Vracht details" at bounding box center [389, 32] width 673 height 40
click at [63, 18] on header "Vracht details" at bounding box center [389, 32] width 673 height 40
click at [65, 26] on use at bounding box center [63, 30] width 6 height 10
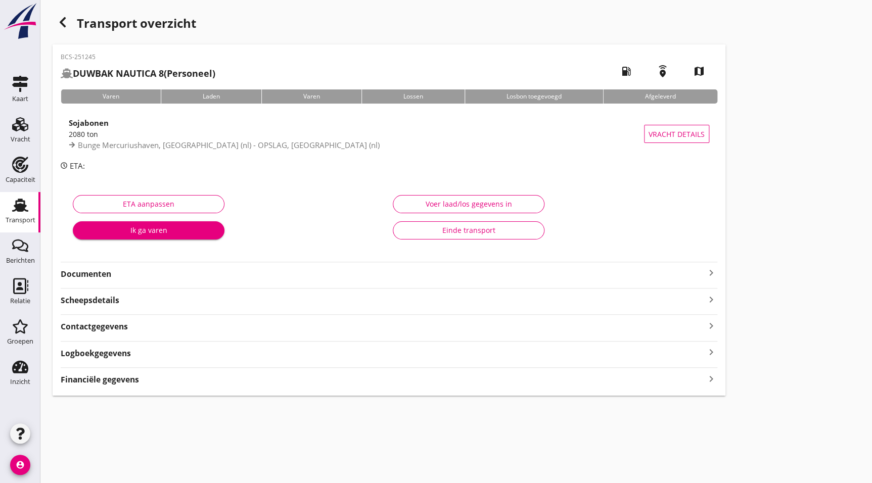
click at [114, 283] on div "BCS-251245 DUWBAK NAUTICA 8 (Personeel) local_gas_station emergency_share map V…" at bounding box center [389, 219] width 673 height 351
click at [112, 280] on div "BCS-251245 DUWBAK NAUTICA 8 (Personeel) local_gas_station emergency_share map V…" at bounding box center [389, 219] width 673 height 351
click at [113, 276] on strong "Documenten" at bounding box center [383, 274] width 644 height 12
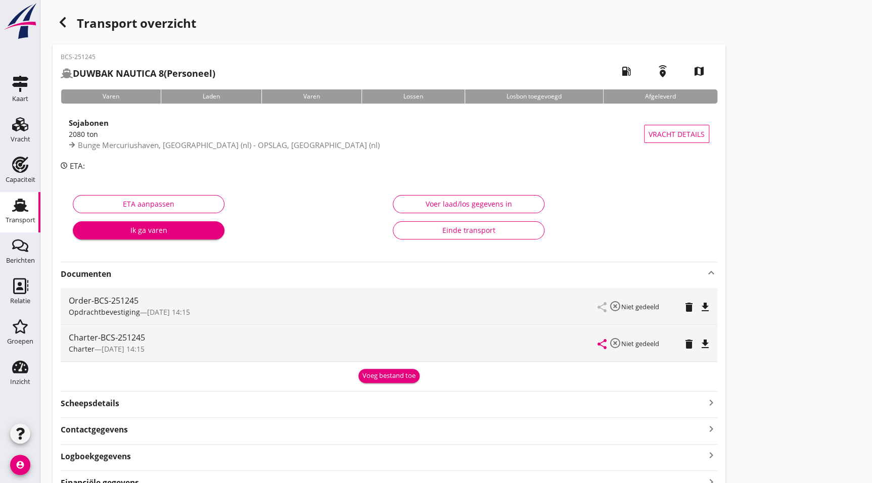
click at [706, 304] on icon "file_download" at bounding box center [705, 307] width 12 height 12
click at [66, 18] on icon "button" at bounding box center [63, 22] width 12 height 12
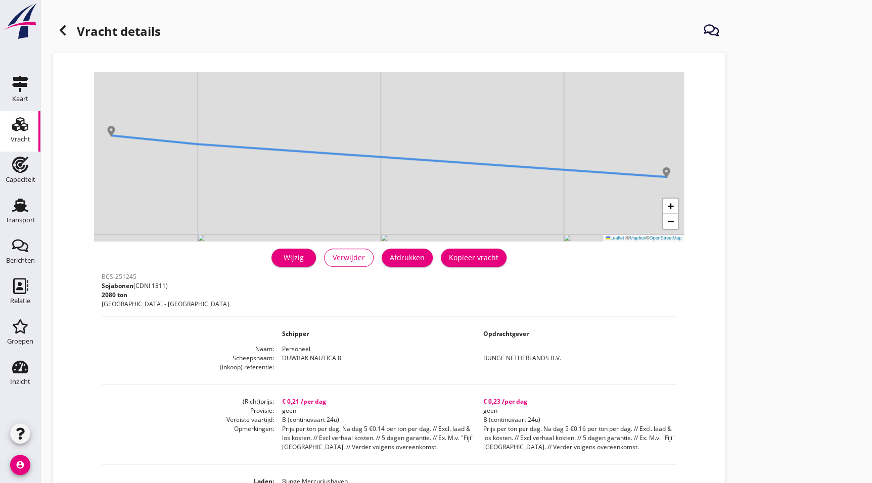
click at [59, 28] on icon at bounding box center [63, 30] width 12 height 12
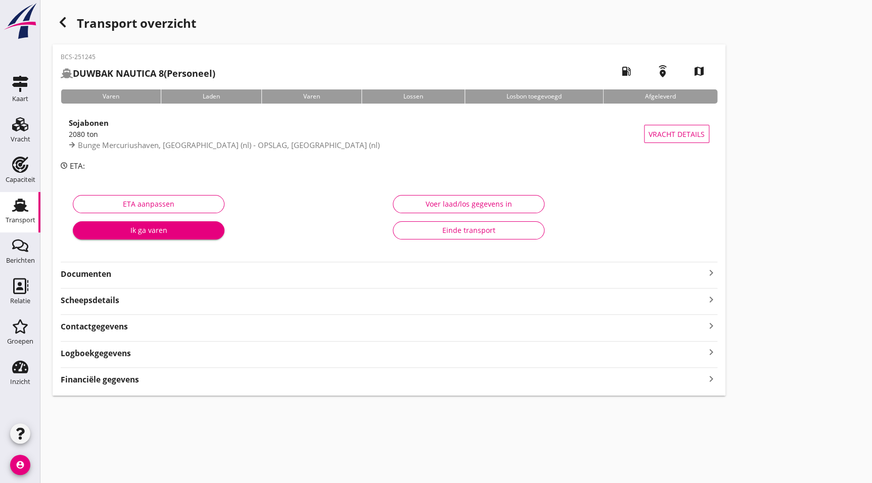
click at [97, 273] on strong "Documenten" at bounding box center [383, 274] width 644 height 12
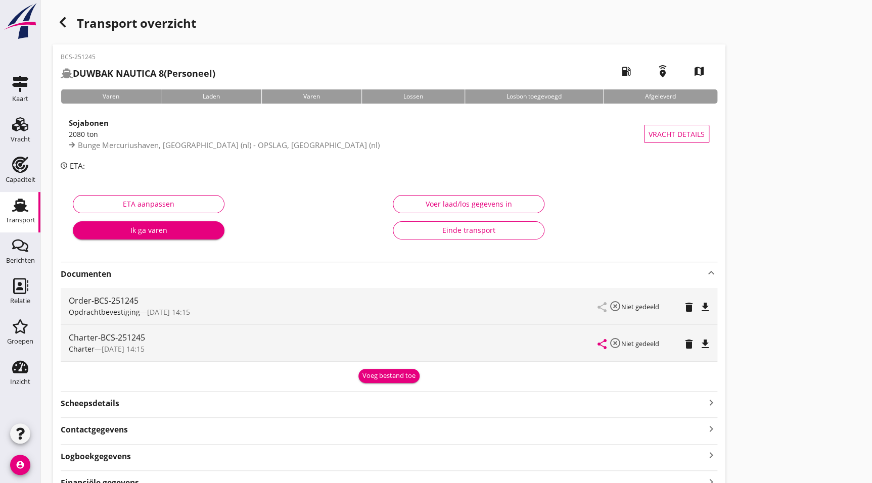
click at [710, 344] on icon "file_download" at bounding box center [705, 344] width 12 height 12
click at [59, 20] on icon "button" at bounding box center [63, 22] width 12 height 12
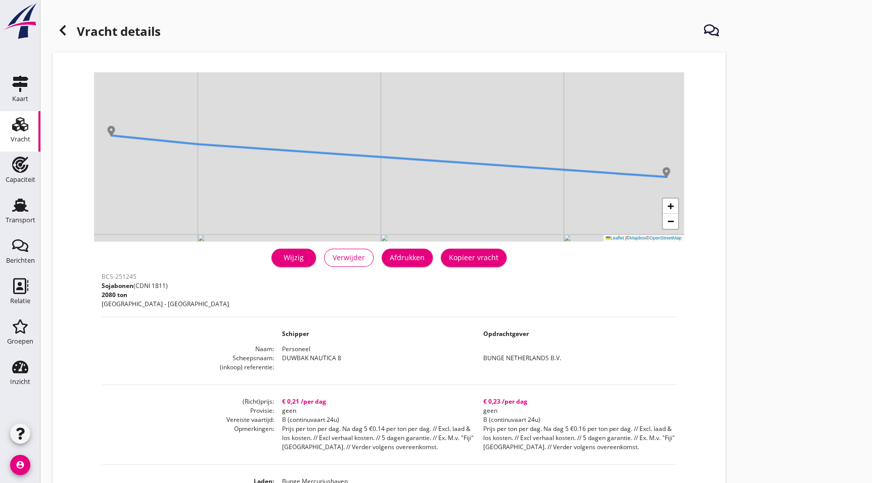
click at [55, 25] on div at bounding box center [63, 30] width 20 height 20
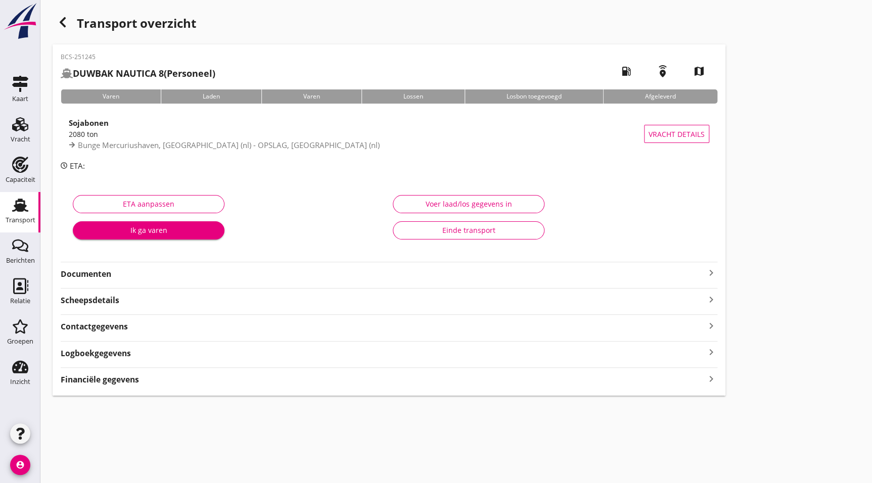
click at [68, 20] on icon "button" at bounding box center [63, 22] width 12 height 12
